Goal: Information Seeking & Learning: Learn about a topic

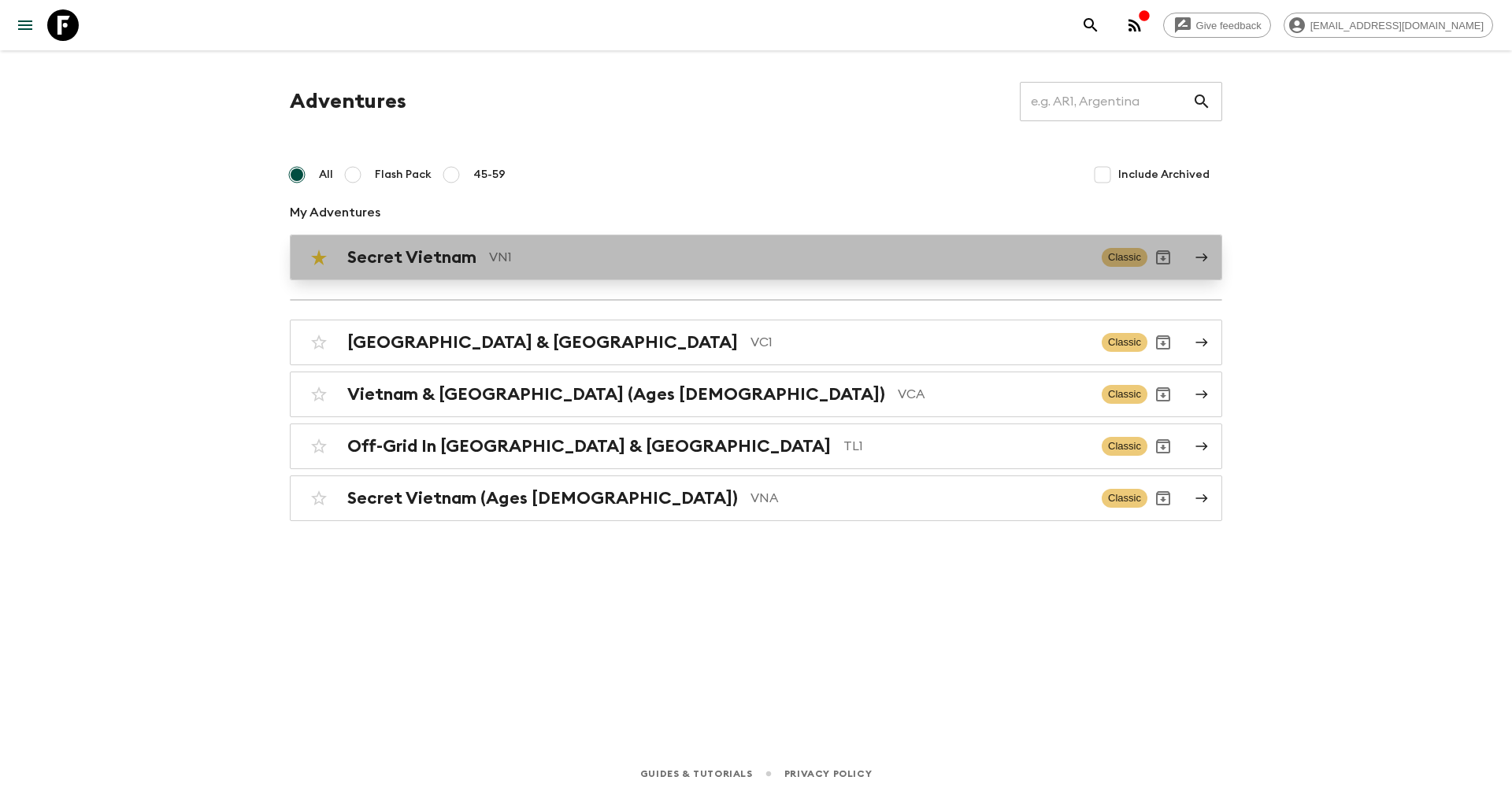
click at [509, 252] on p "VN1" at bounding box center [789, 257] width 600 height 19
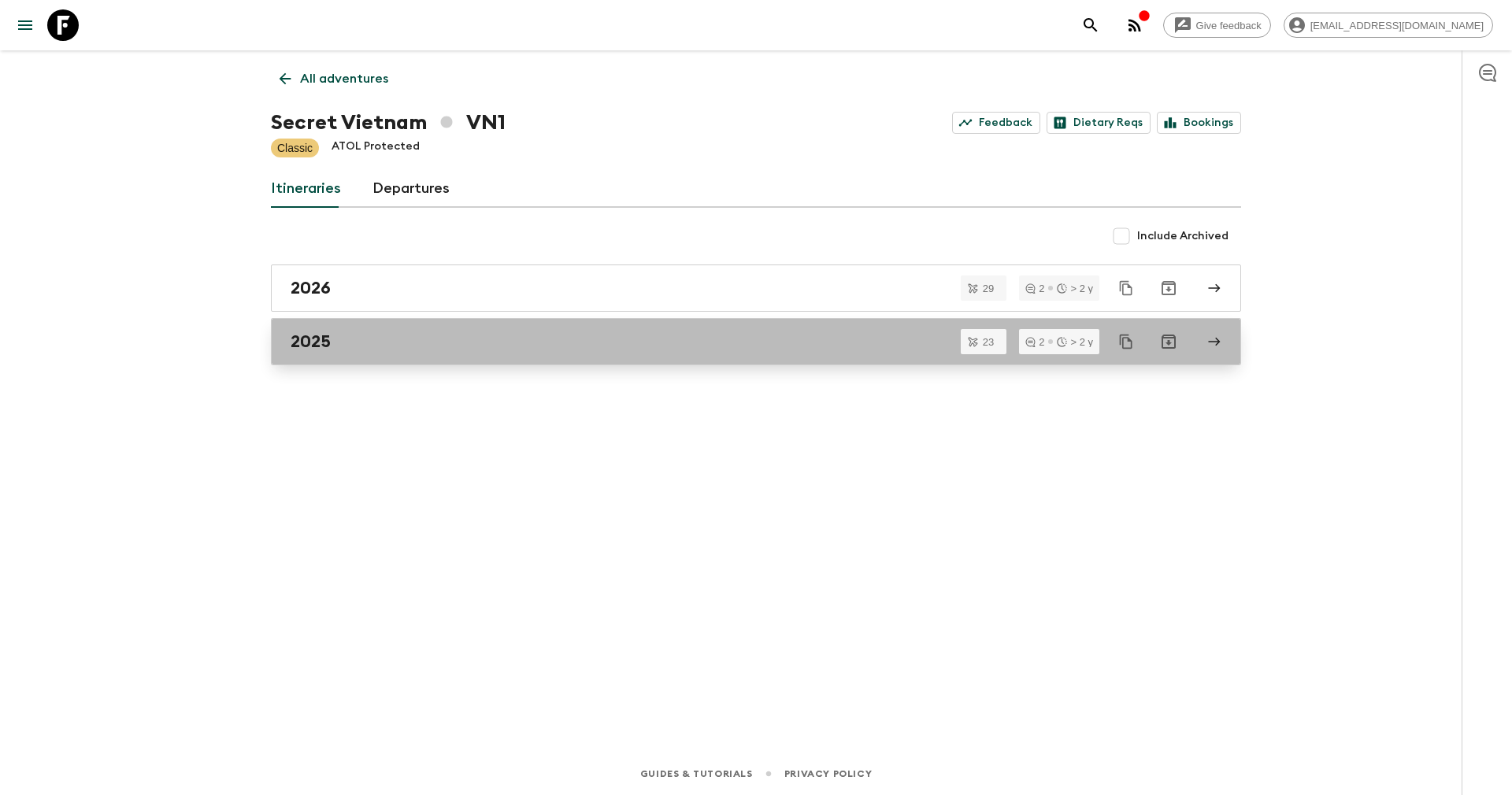
click at [422, 326] on link "2025" at bounding box center [756, 342] width 971 height 47
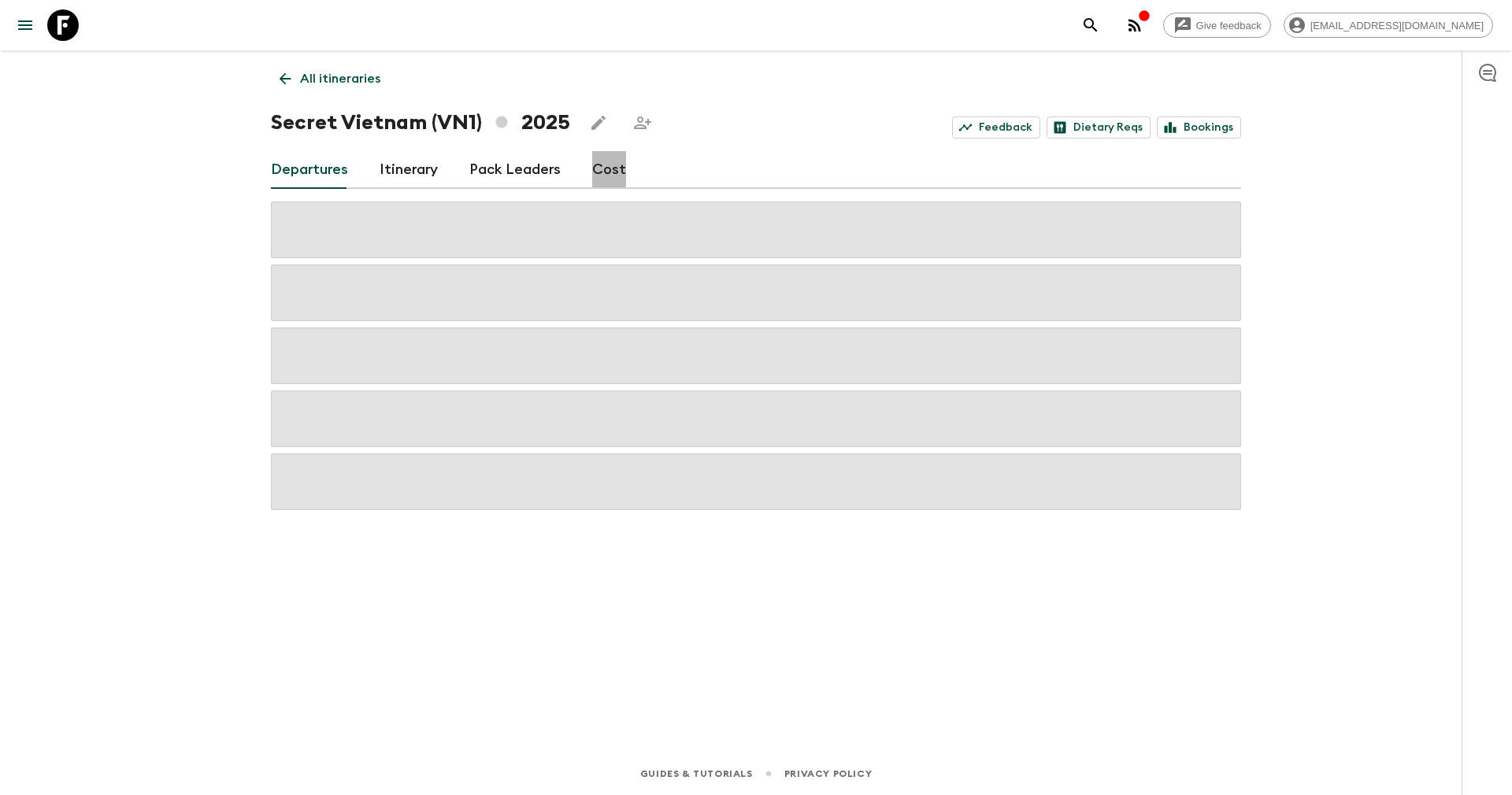
click at [594, 167] on link "Cost" at bounding box center [609, 170] width 33 height 38
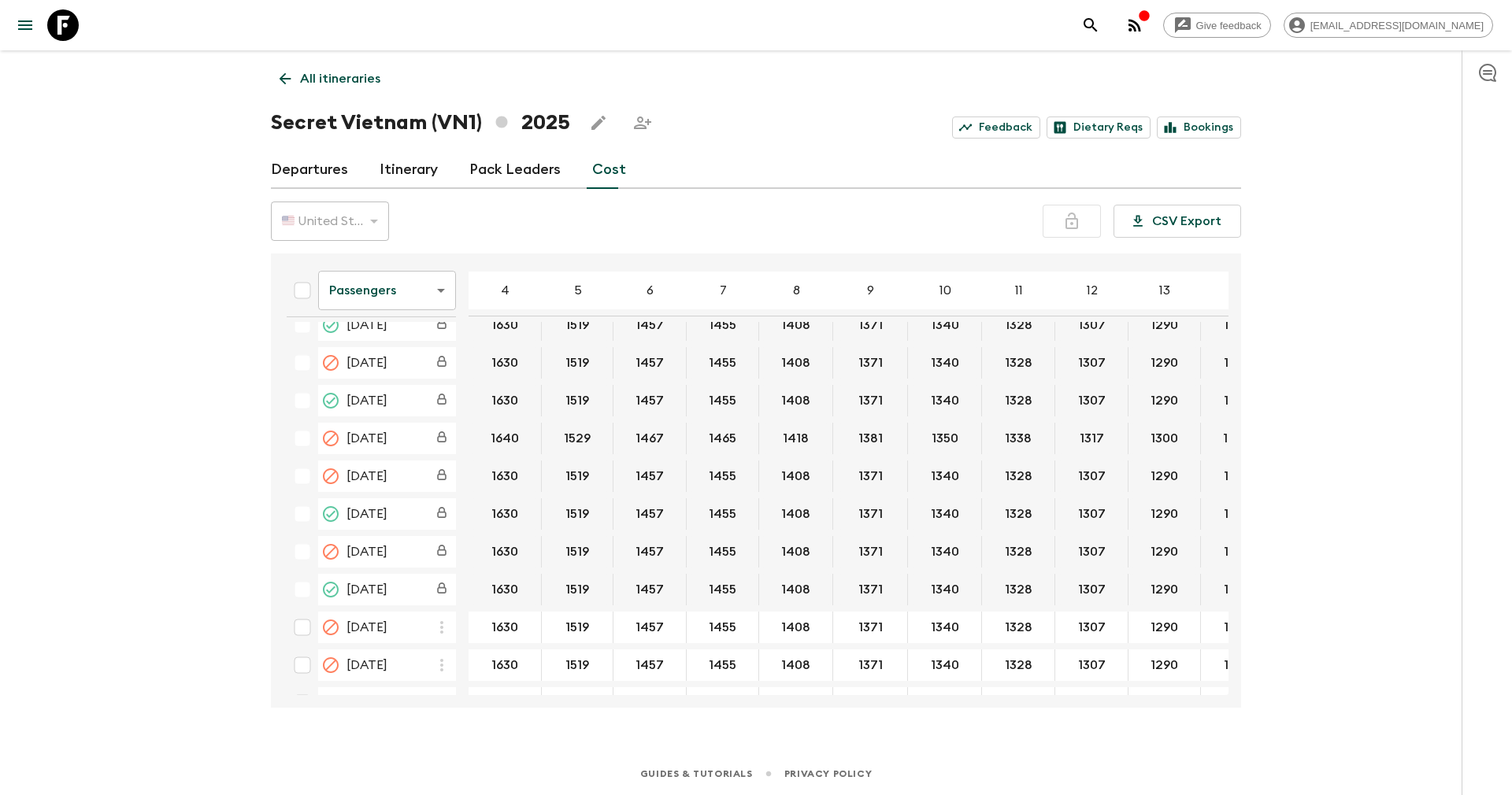
scroll to position [827, 0]
